Goal: Communication & Community: Answer question/provide support

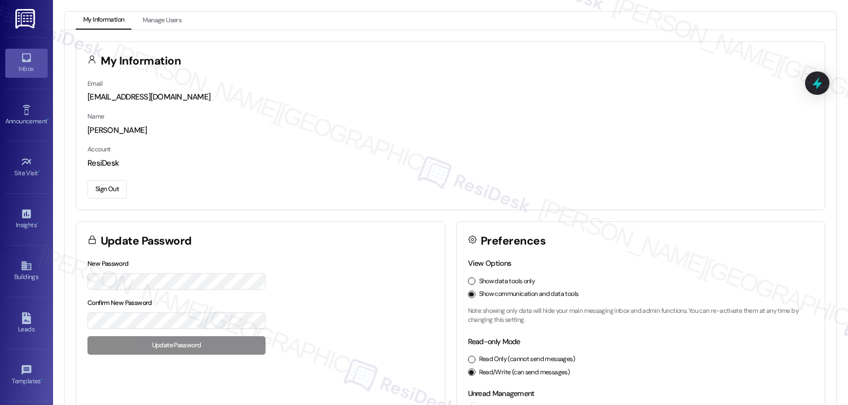
click at [22, 69] on div "Inbox" at bounding box center [26, 69] width 53 height 11
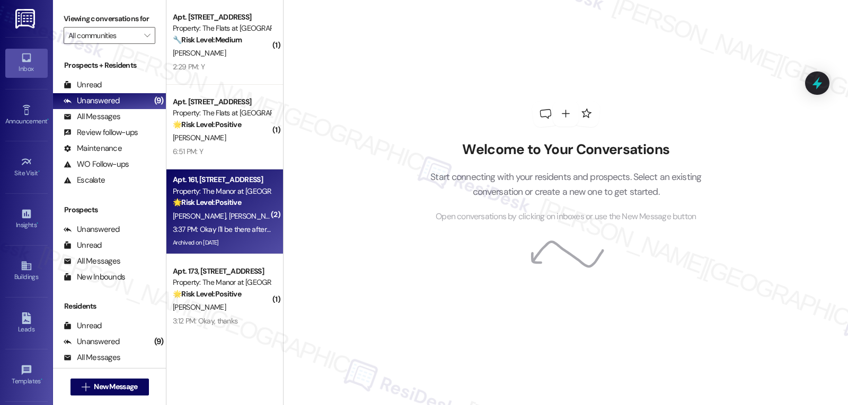
scroll to position [106, 0]
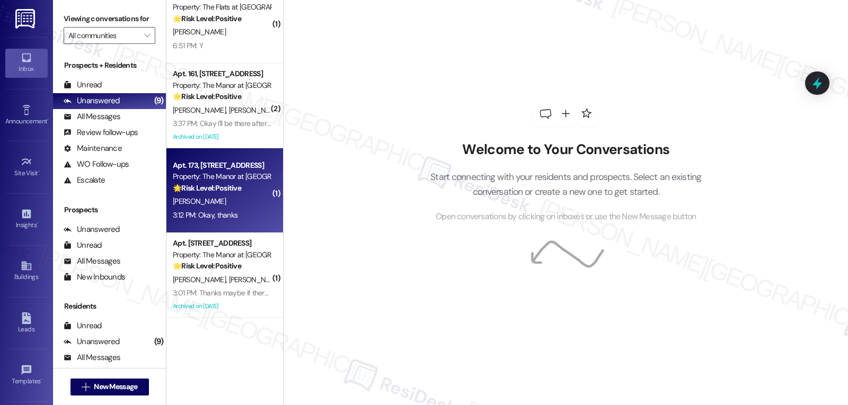
click at [208, 216] on div "3:12 PM: Okay, thanks 3:12 PM: Okay, thanks" at bounding box center [205, 215] width 65 height 10
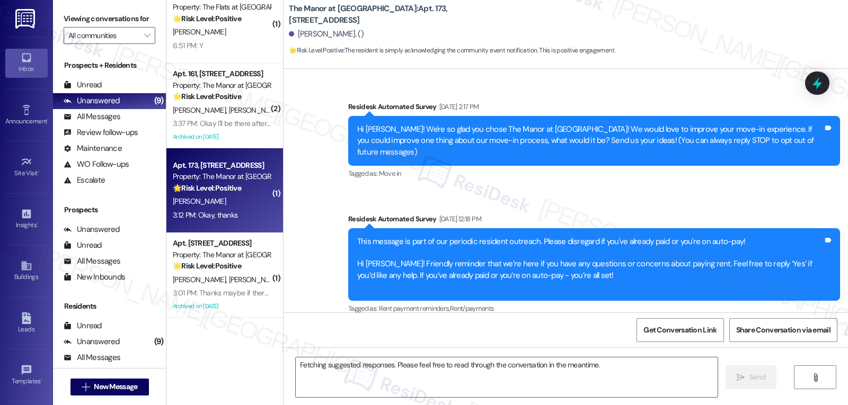
scroll to position [10856, 0]
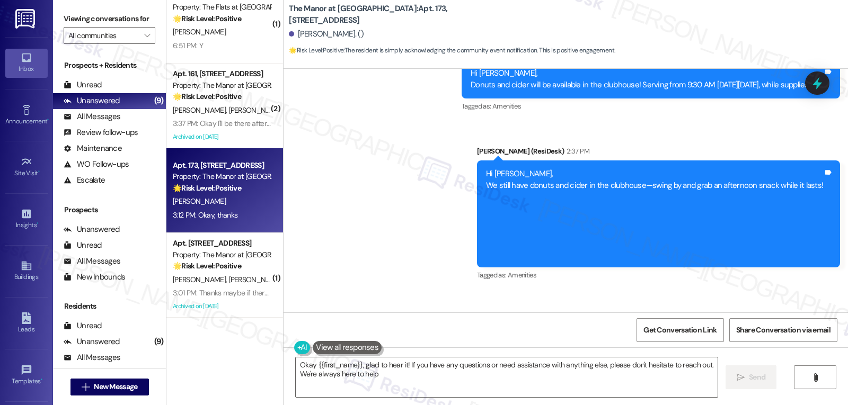
type textarea "Okay {{first_name}}, glad to hear it! If you have any questions or need assista…"
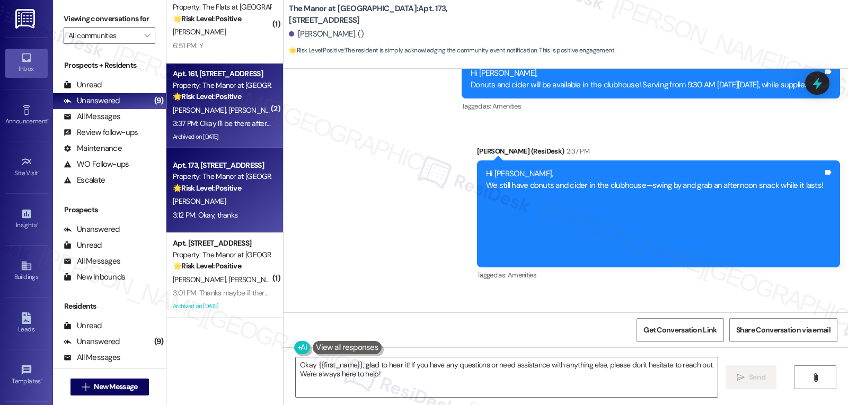
click at [195, 118] on div "3:37 PM: Okay I'll be there after work 3:37 PM: Okay I'll be there after work" at bounding box center [222, 123] width 100 height 13
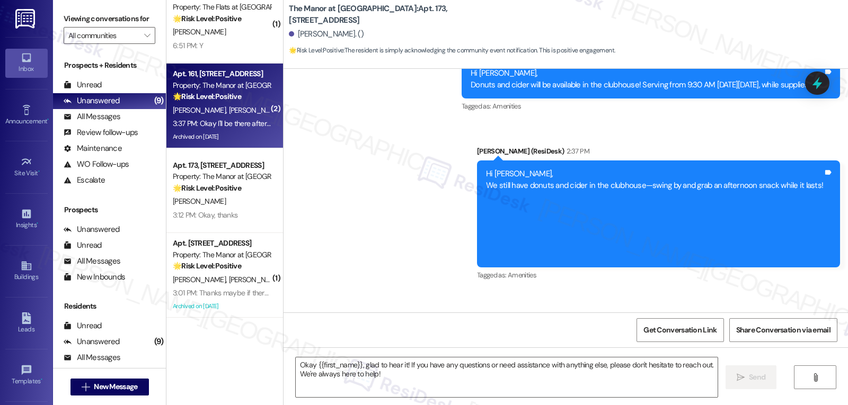
type textarea "Fetching suggested responses. Please feel free to read through the conversation…"
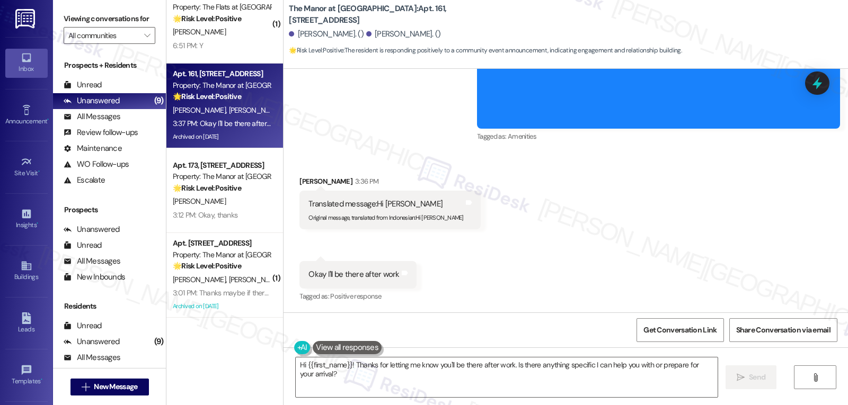
scroll to position [11281, 0]
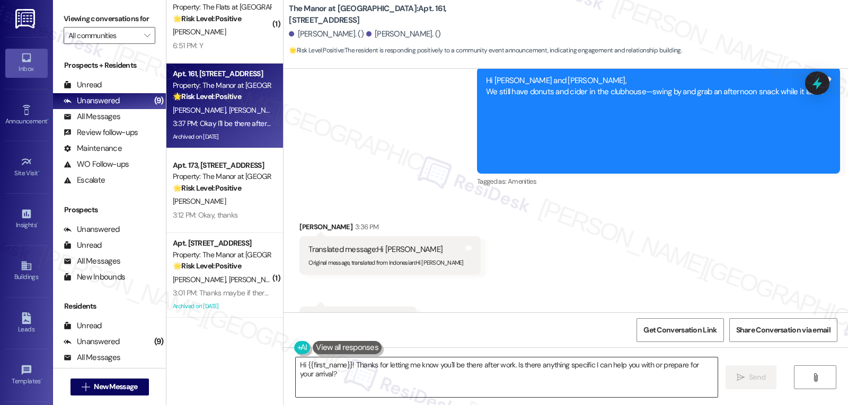
click at [316, 380] on textarea "Hi {{first_name}}! Thanks for letting me know you'll be there after work. Is th…" at bounding box center [507, 378] width 422 height 40
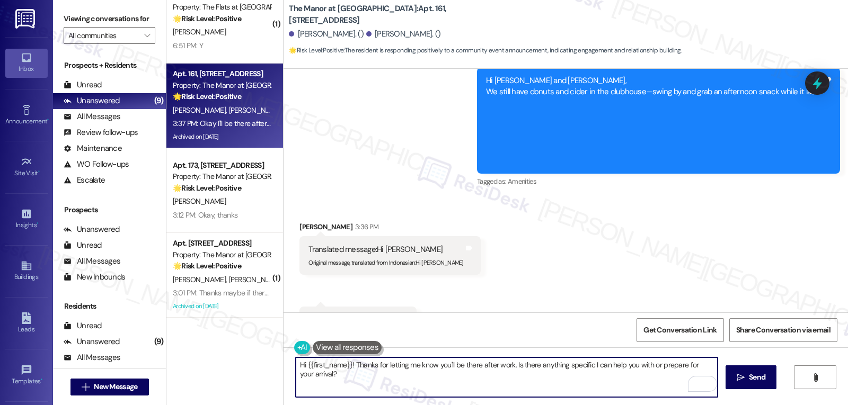
click at [369, 385] on textarea "Hi {{first_name}}! Thanks for letting me know you'll be there after work. Is th…" at bounding box center [507, 378] width 422 height 40
click at [454, 364] on textarea "Thanks for acknowledging the message, Joanne! 'hoped you enjoyed the treats!" at bounding box center [507, 378] width 422 height 40
click at [462, 365] on textarea "Thanks for acknowledging the message, Joanne! 'hoped you enjoyed the treats!" at bounding box center [507, 378] width 422 height 40
click at [546, 368] on textarea "Thanks for acknowledging the message, Joanne! 'hope you enjoyed the treats!" at bounding box center [507, 378] width 422 height 40
type textarea "Thanks for acknowledging the message, Joanne! 'hope you enjoyed the treats!"
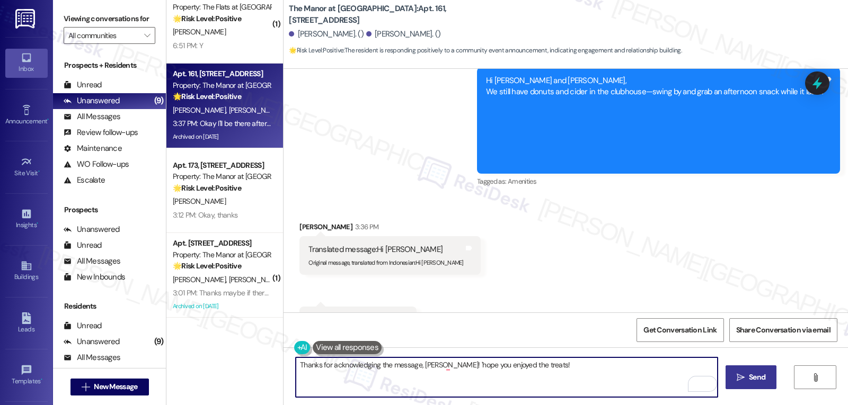
click at [768, 376] on button " Send" at bounding box center [751, 378] width 51 height 24
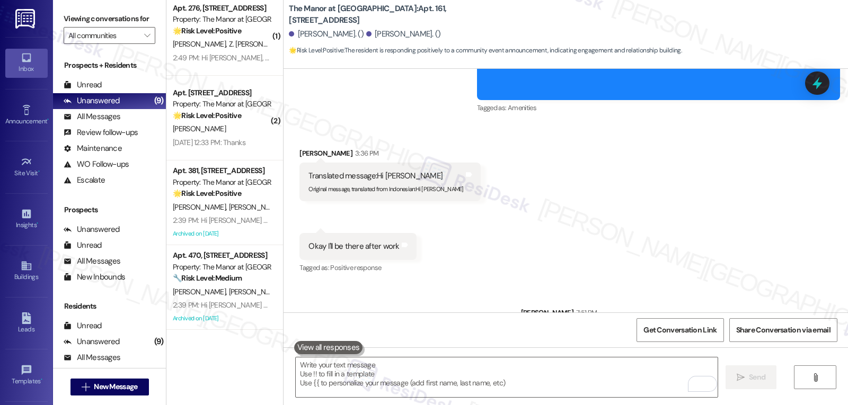
scroll to position [348, 0]
click at [114, 384] on span "New Message" at bounding box center [115, 387] width 43 height 11
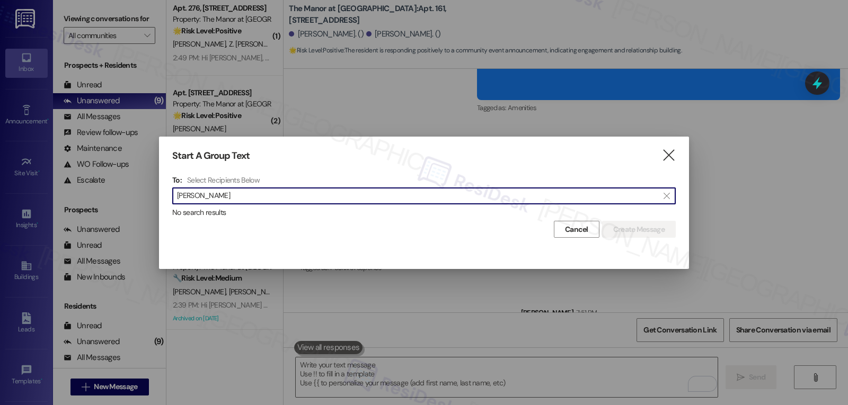
click at [213, 193] on input "Nathinee Kangthong" at bounding box center [417, 196] width 481 height 15
click at [211, 193] on input "Nathinee Kangthong" at bounding box center [417, 196] width 481 height 15
click at [192, 193] on input "Nathinee Kangthong" at bounding box center [417, 196] width 481 height 15
paste input "Nathinee"
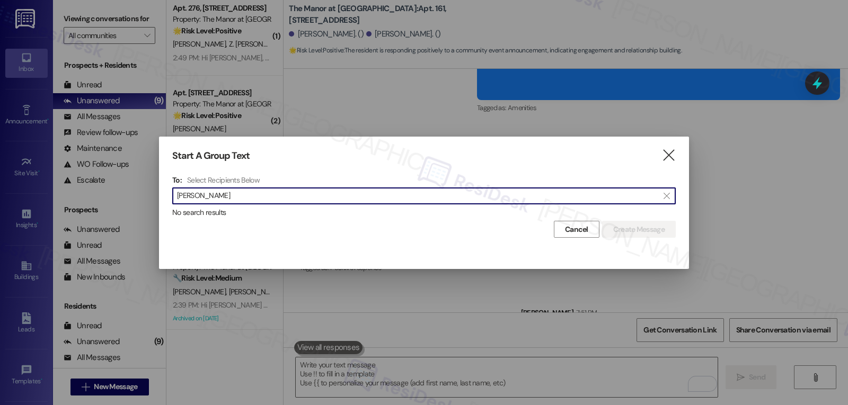
click at [221, 196] on input "Nathinee Kangthong" at bounding box center [417, 196] width 481 height 15
type input "Nathinee"
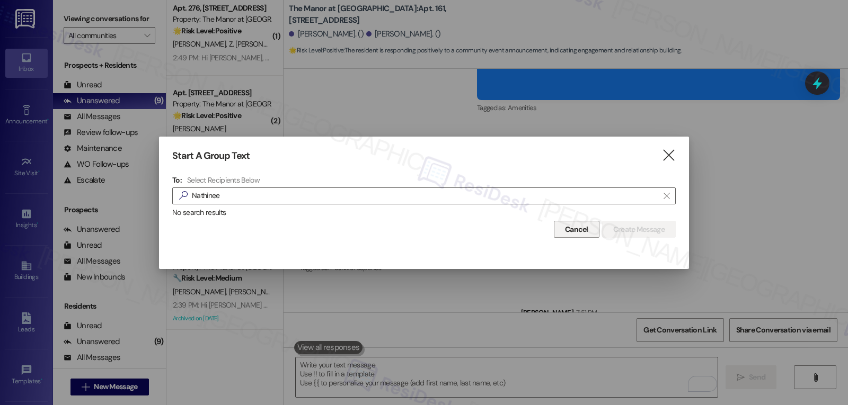
click at [566, 226] on span "Cancel" at bounding box center [576, 229] width 23 height 11
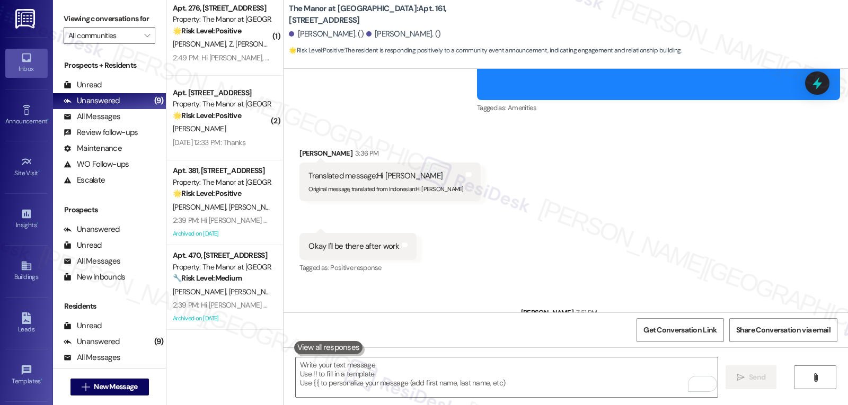
scroll to position [100, 0]
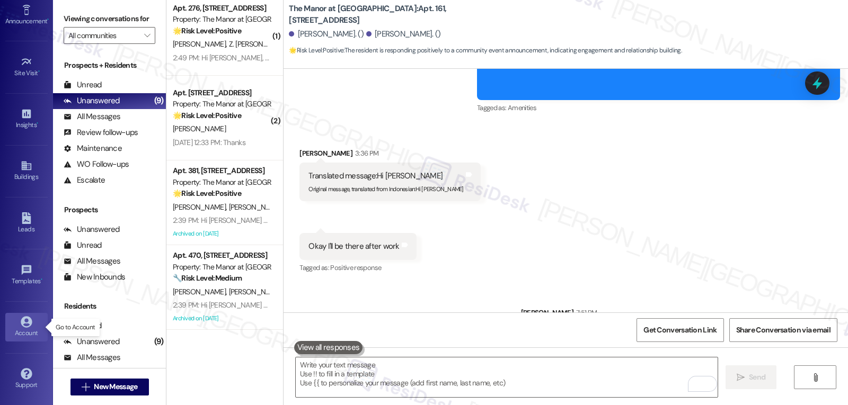
click at [21, 326] on icon at bounding box center [26, 321] width 11 height 11
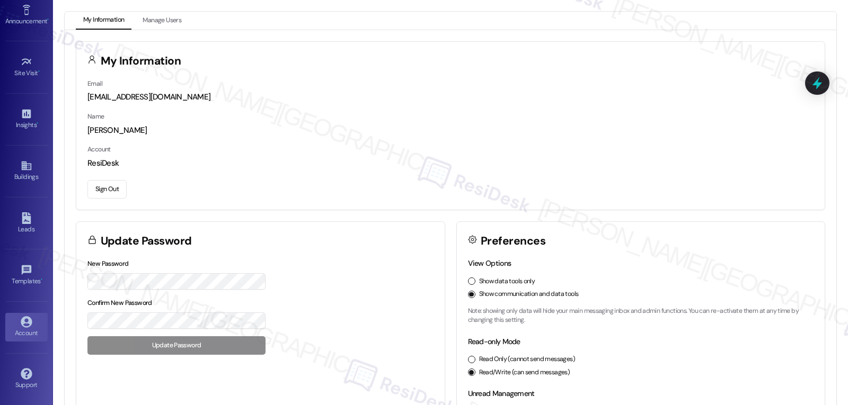
click at [93, 189] on button "Sign Out" at bounding box center [106, 189] width 39 height 19
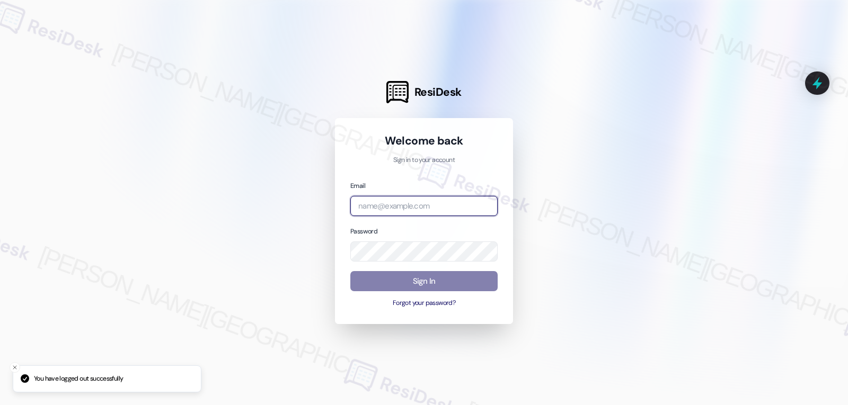
click at [375, 209] on input "email" at bounding box center [423, 206] width 147 height 21
click at [398, 206] on input "email" at bounding box center [423, 206] width 147 height 21
paste input "automated-surveys-abacus_capital-jomar.punay@abacus_capital.com"
type input "automated-surveys-abacus_capital-jomar.punay@abacus_capital.com"
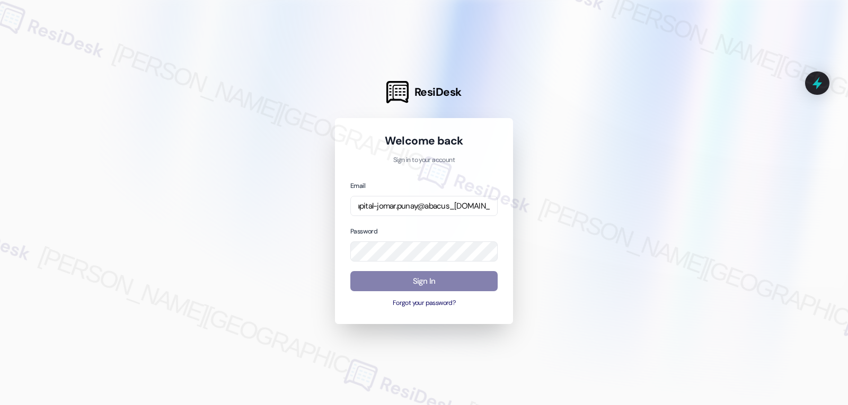
scroll to position [0, 0]
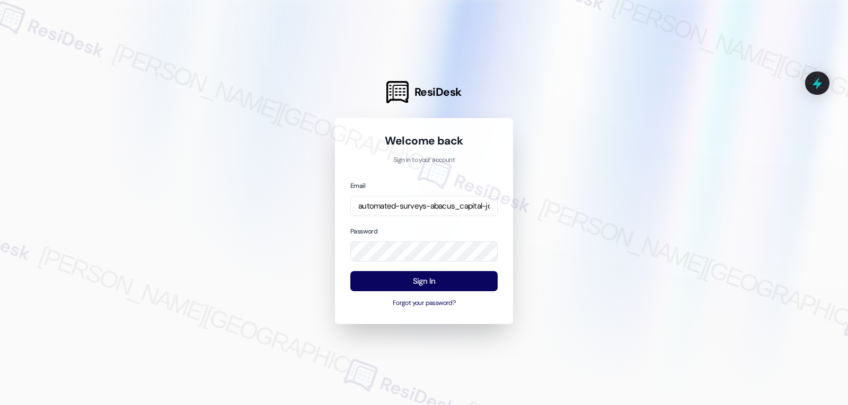
click at [416, 219] on div "Email automated-surveys-abacus_capital-jomar.punay@abacus_capital.com Password …" at bounding box center [423, 244] width 147 height 129
click at [426, 276] on button "Sign In" at bounding box center [423, 281] width 147 height 21
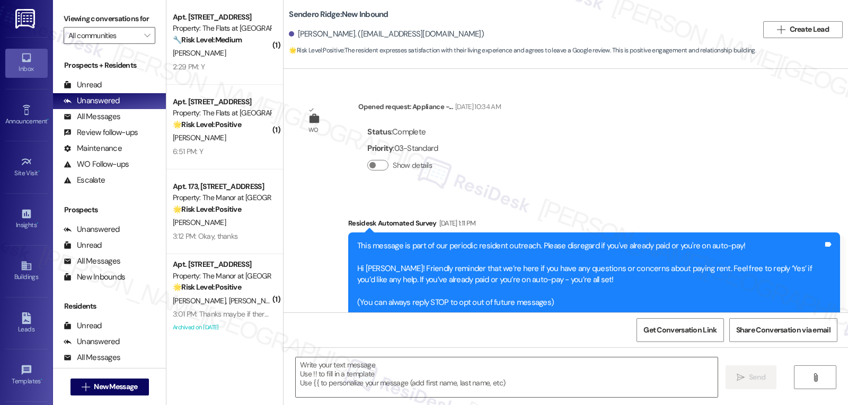
scroll to position [2482, 0]
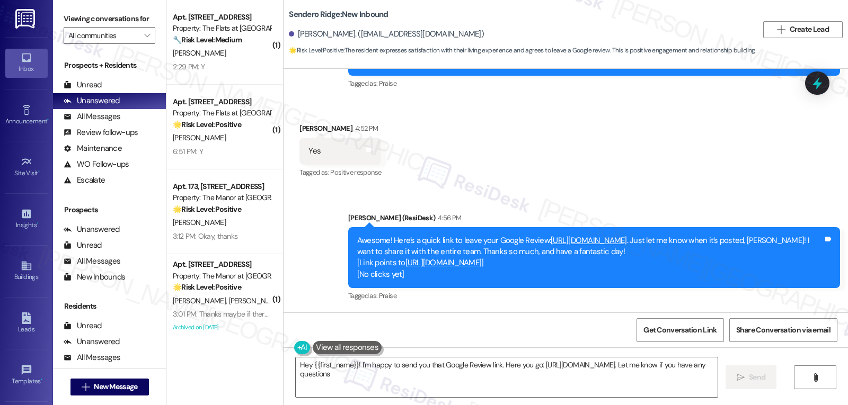
type textarea "Hey {{first_name}}! I'm happy to send you that Google Review link. Here you go:…"
click at [573, 239] on link "[URL][DOMAIN_NAME]" at bounding box center [589, 240] width 76 height 11
